Goal: Feedback & Contribution: Leave review/rating

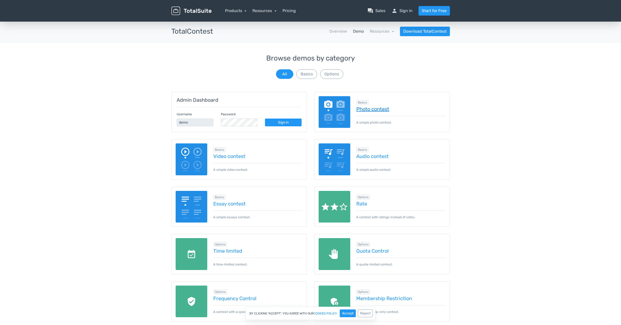
click at [371, 108] on link "Photo contest" at bounding box center [400, 109] width 89 height 6
click at [364, 204] on link "Rate" at bounding box center [400, 204] width 89 height 6
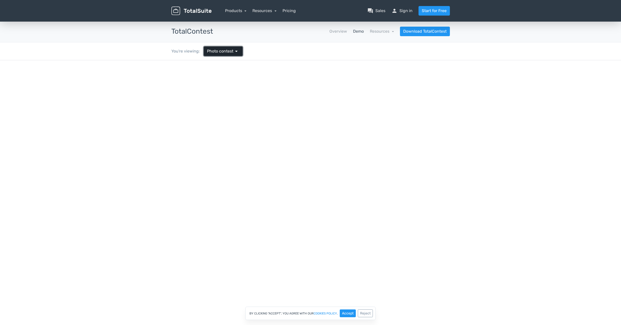
click at [207, 55] on link "Photo contest arrow_drop_down" at bounding box center [223, 51] width 39 height 10
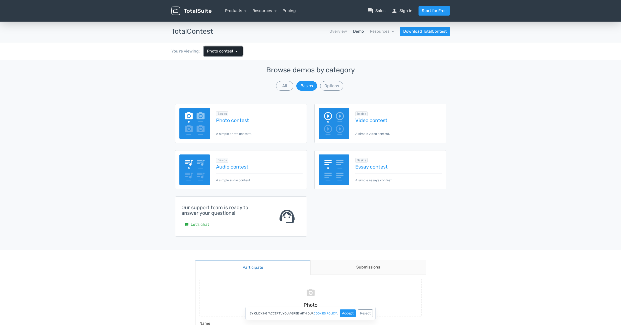
click at [239, 51] on link "Photo contest arrow_drop_down" at bounding box center [223, 51] width 39 height 10
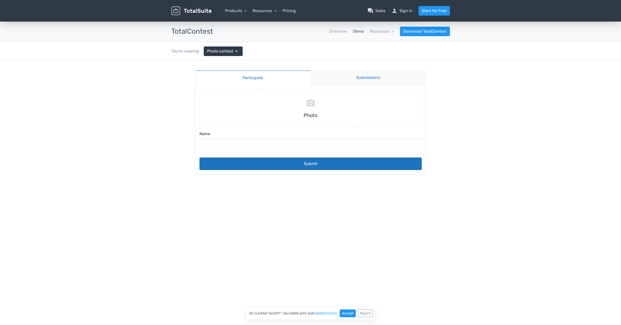
click at [352, 80] on link "Submissions" at bounding box center [367, 77] width 115 height 15
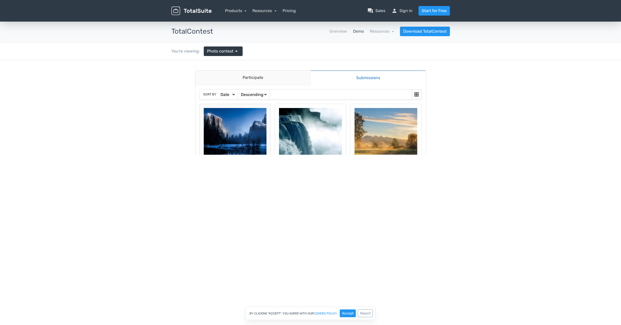
click at [232, 115] on img at bounding box center [235, 139] width 63 height 63
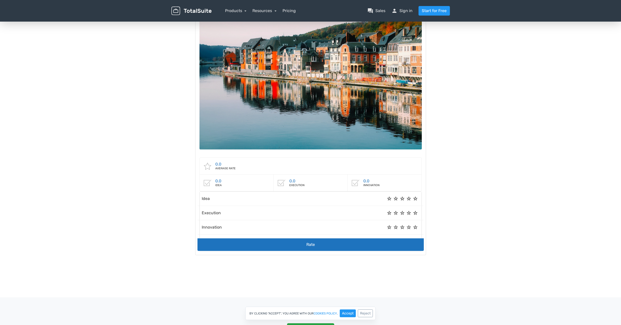
scroll to position [95, 0]
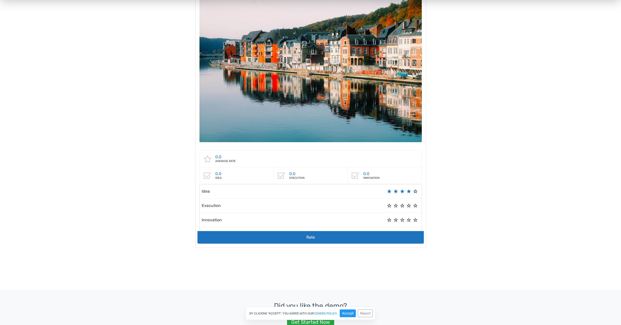
click at [409, 191] on label "4" at bounding box center [408, 191] width 5 height 0
click at [395, 205] on label "2" at bounding box center [395, 205] width 5 height 0
click at [409, 220] on label "4" at bounding box center [408, 220] width 5 height 0
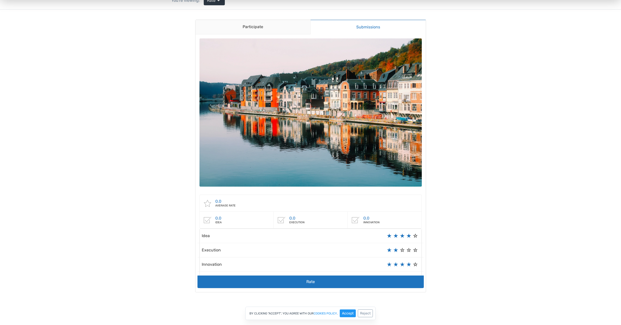
scroll to position [35, 0]
